Goal: Use online tool/utility: Utilize a website feature to perform a specific function

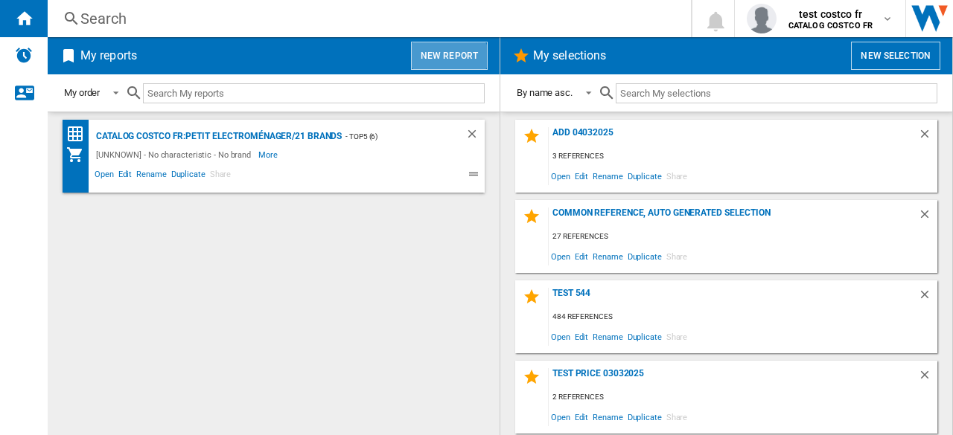
click at [443, 68] on button "New report" at bounding box center [449, 56] width 77 height 28
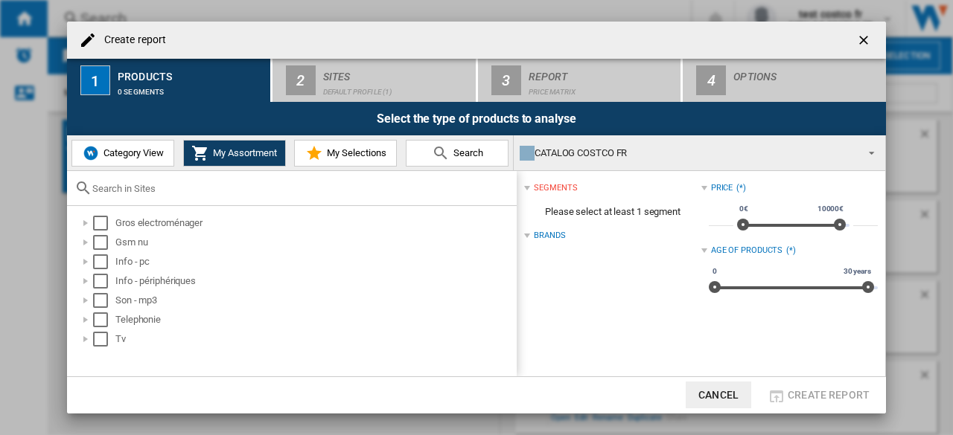
click at [141, 162] on div "Category View My Assortment My Selections Search" at bounding box center [290, 152] width 447 height 35
click at [141, 162] on button "Category View" at bounding box center [122, 153] width 103 height 27
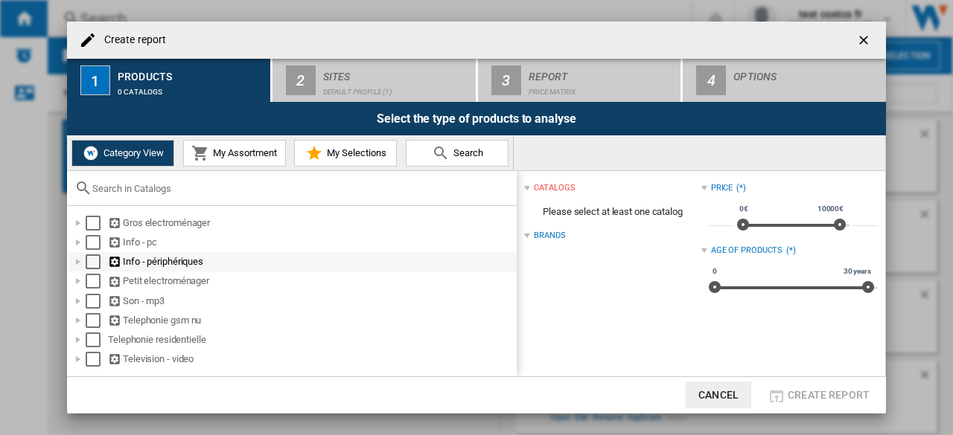
click at [76, 261] on div at bounding box center [78, 262] width 15 height 15
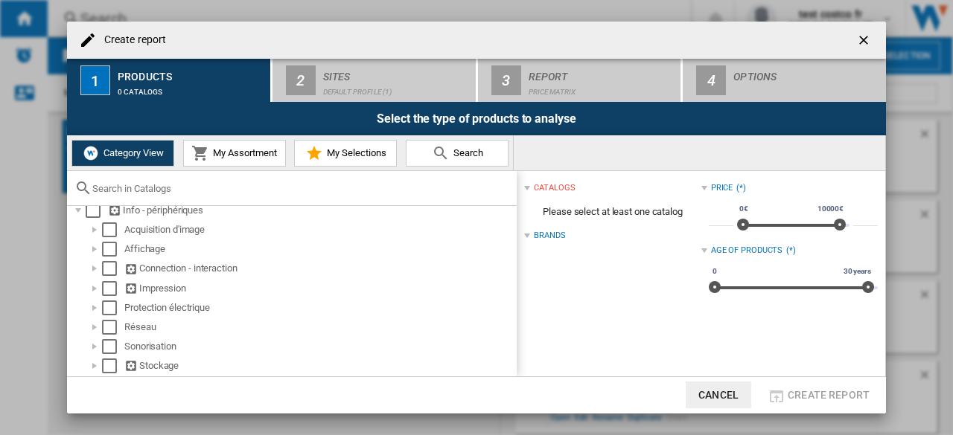
scroll to position [50, 0]
click at [90, 368] on div at bounding box center [94, 367] width 15 height 15
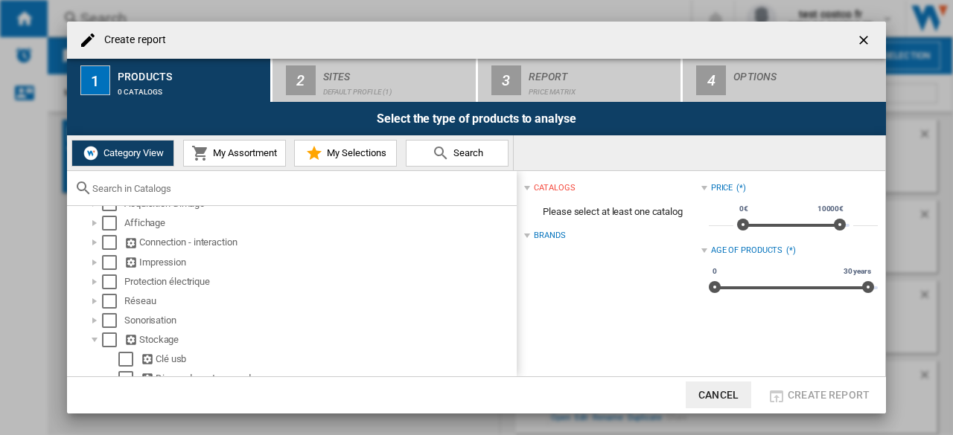
scroll to position [76, 0]
click at [92, 242] on div at bounding box center [94, 244] width 15 height 15
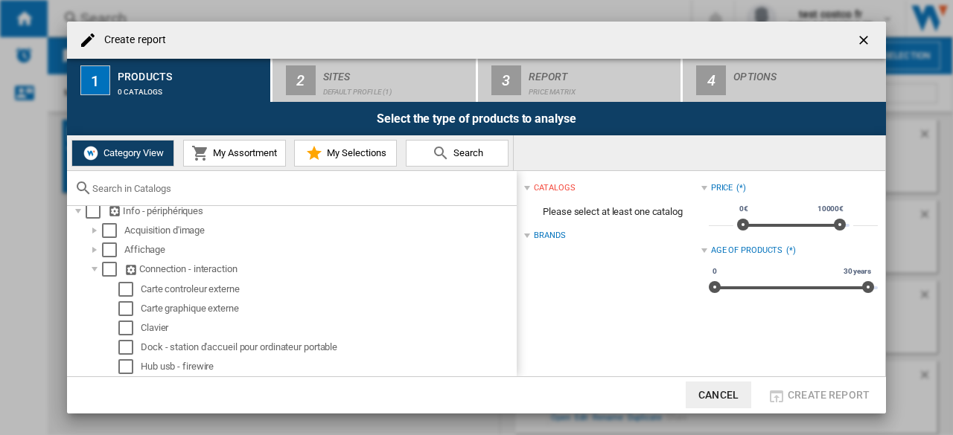
scroll to position [42, 0]
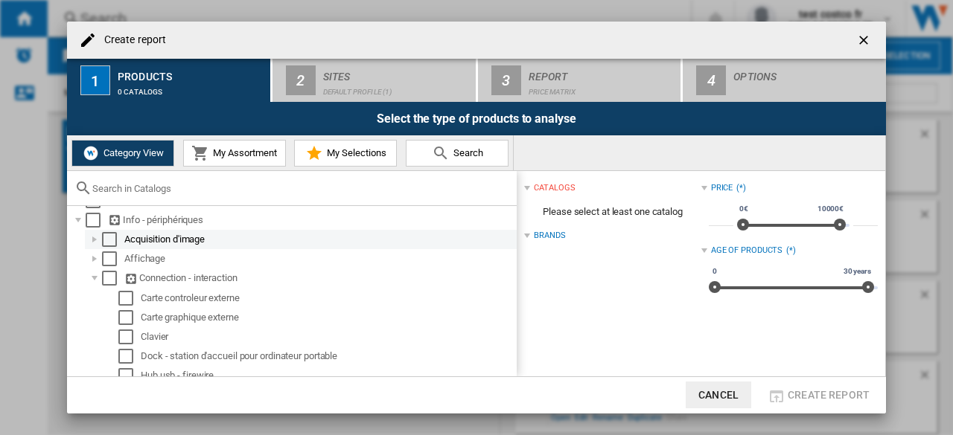
click at [93, 237] on div at bounding box center [94, 239] width 15 height 15
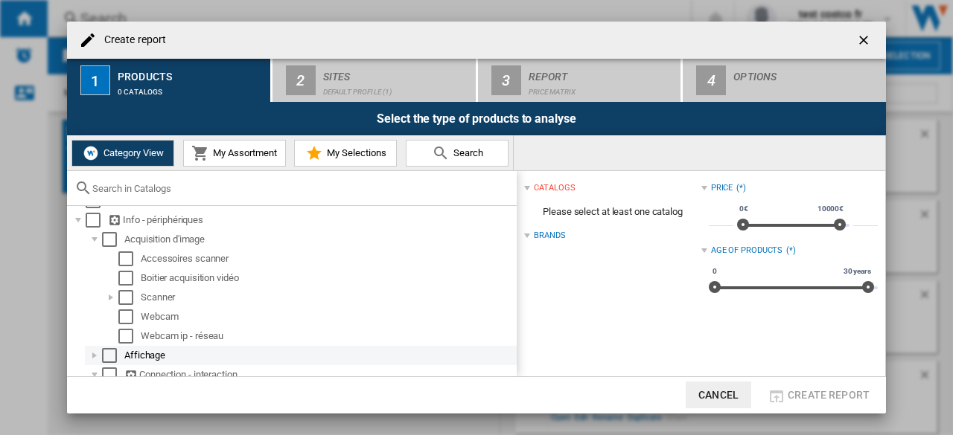
click at [95, 357] on div at bounding box center [94, 355] width 15 height 15
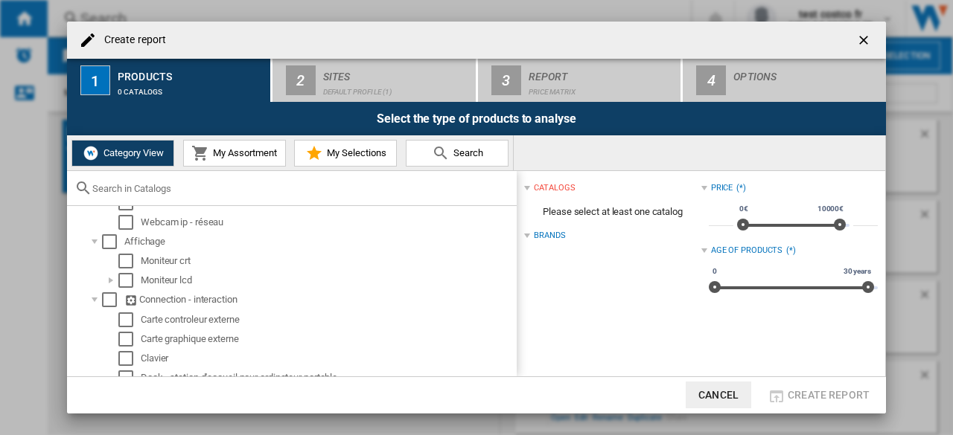
scroll to position [168, 0]
